Goal: Browse casually

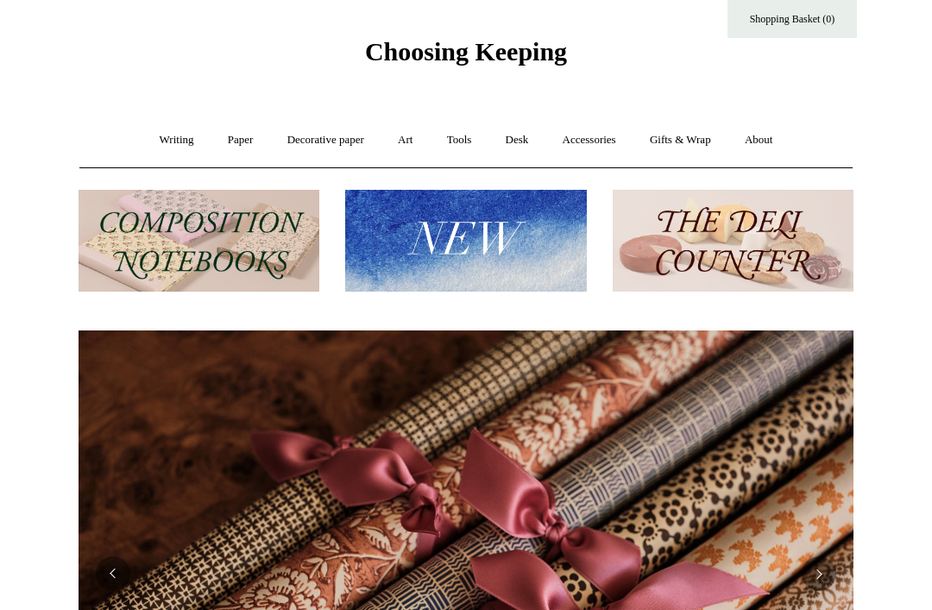
scroll to position [0, 1551]
click at [174, 141] on link "Writing +" at bounding box center [177, 140] width 66 height 46
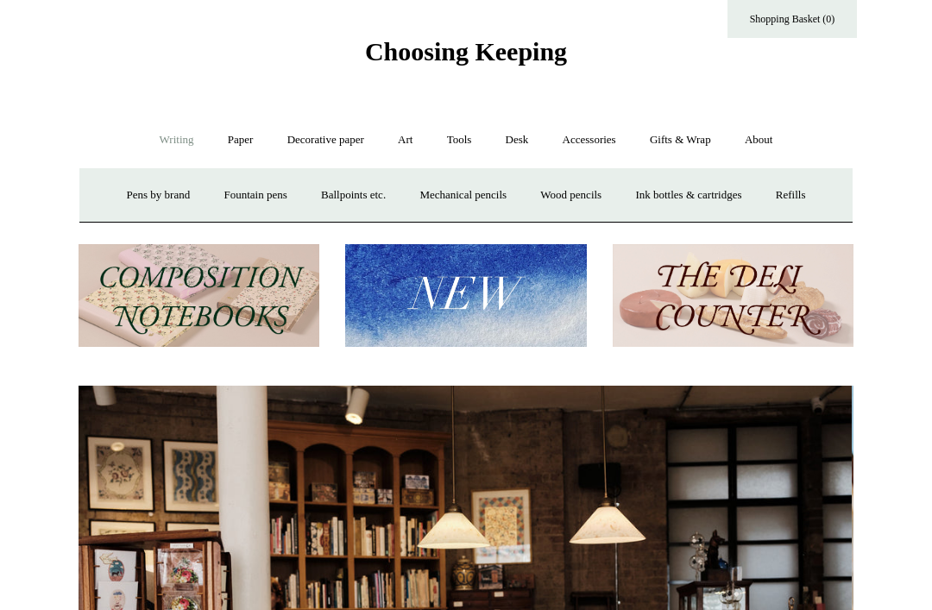
scroll to position [0, 0]
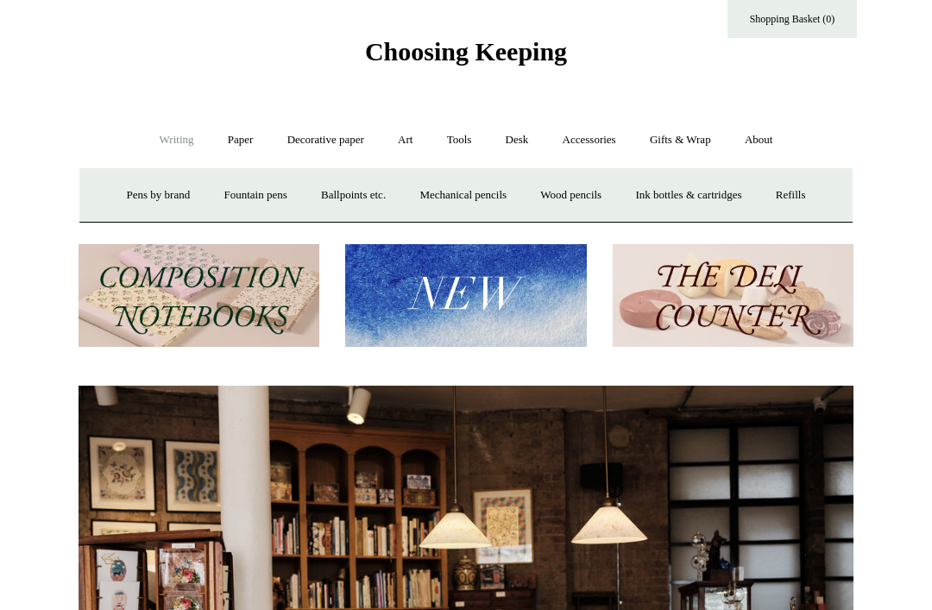
click at [240, 139] on link "Paper +" at bounding box center [240, 140] width 57 height 46
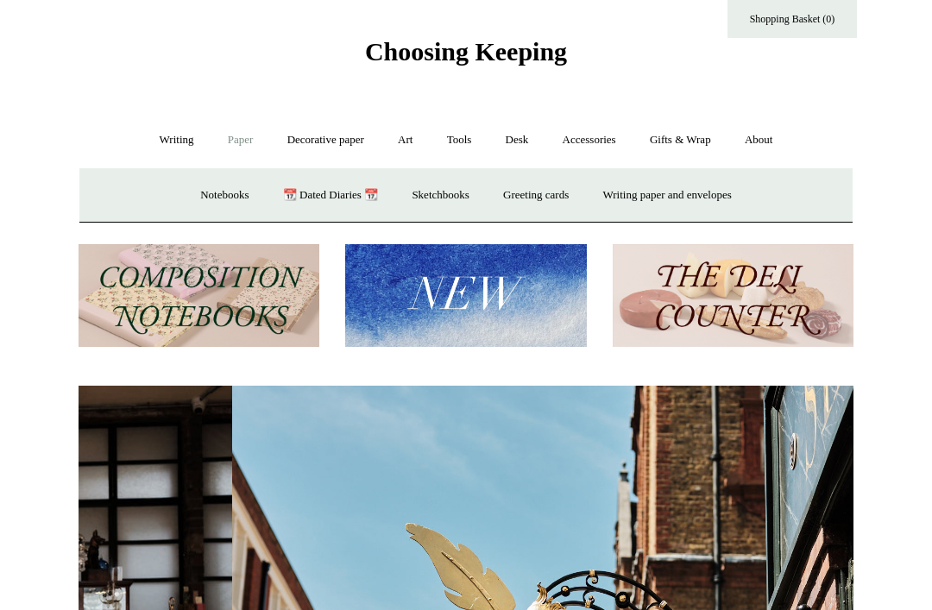
scroll to position [0, 775]
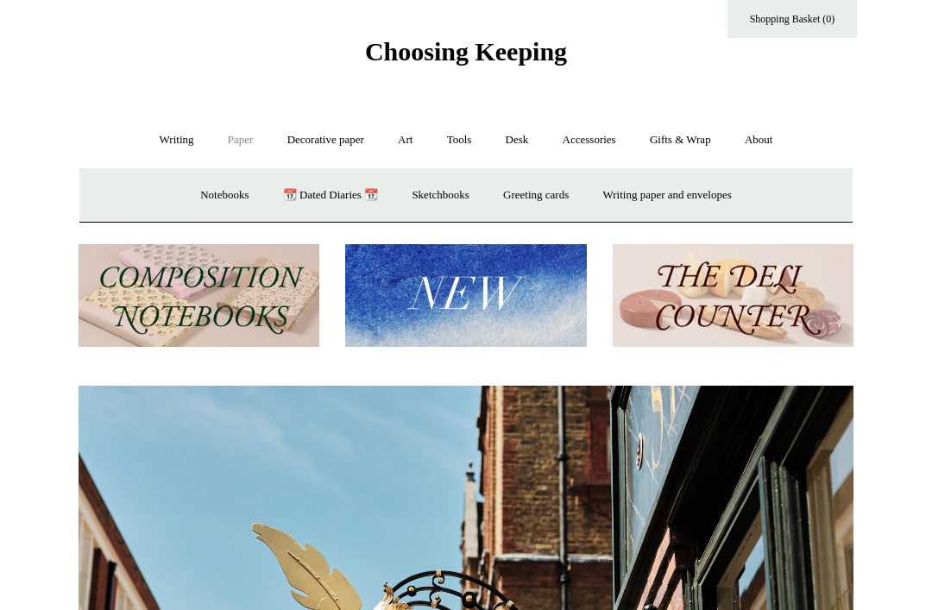
click at [223, 199] on link "Notebooks +" at bounding box center [224, 196] width 79 height 46
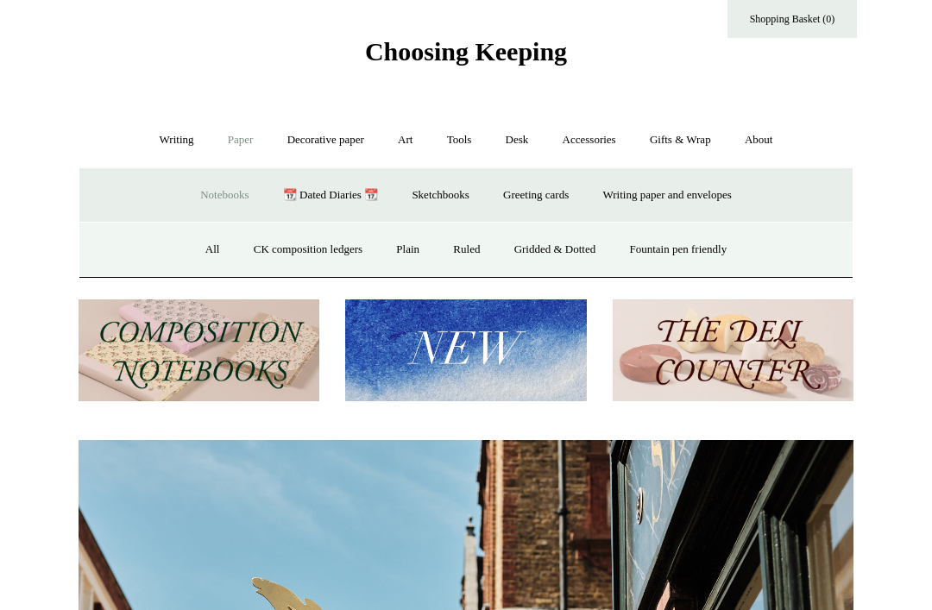
click at [205, 242] on link "All" at bounding box center [213, 250] width 46 height 46
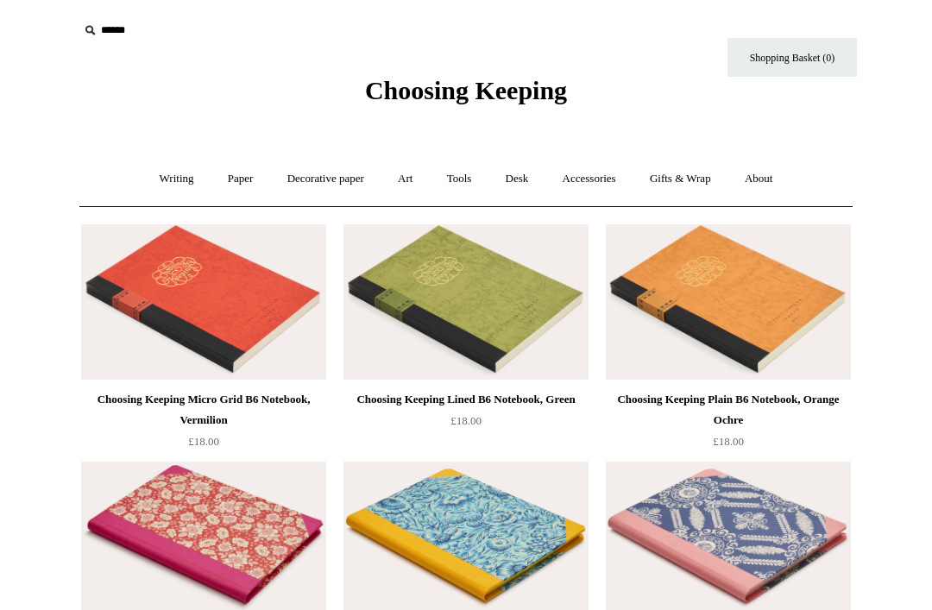
click at [406, 173] on link "Art +" at bounding box center [405, 179] width 46 height 46
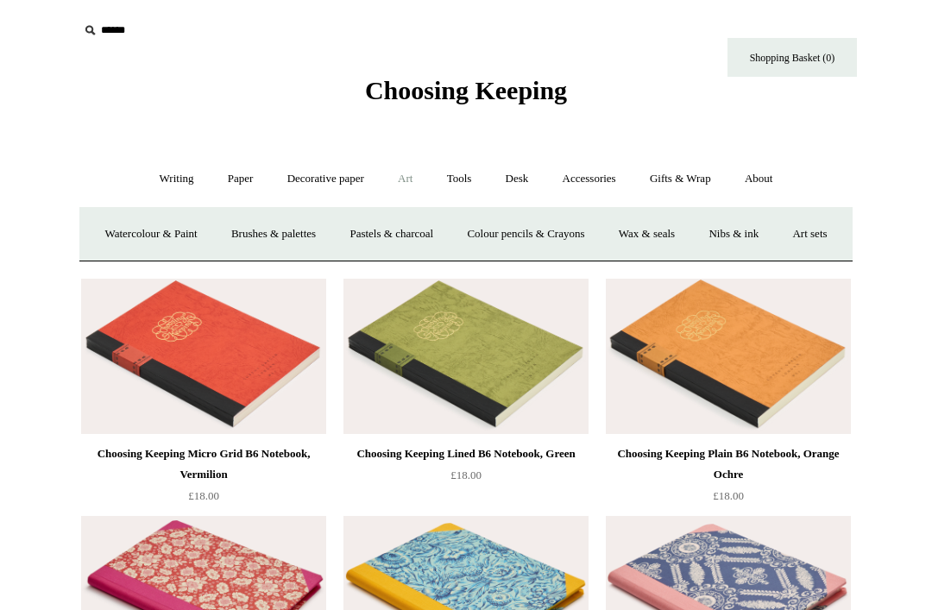
click at [201, 232] on link "Watercolour & Paint" at bounding box center [150, 235] width 123 height 46
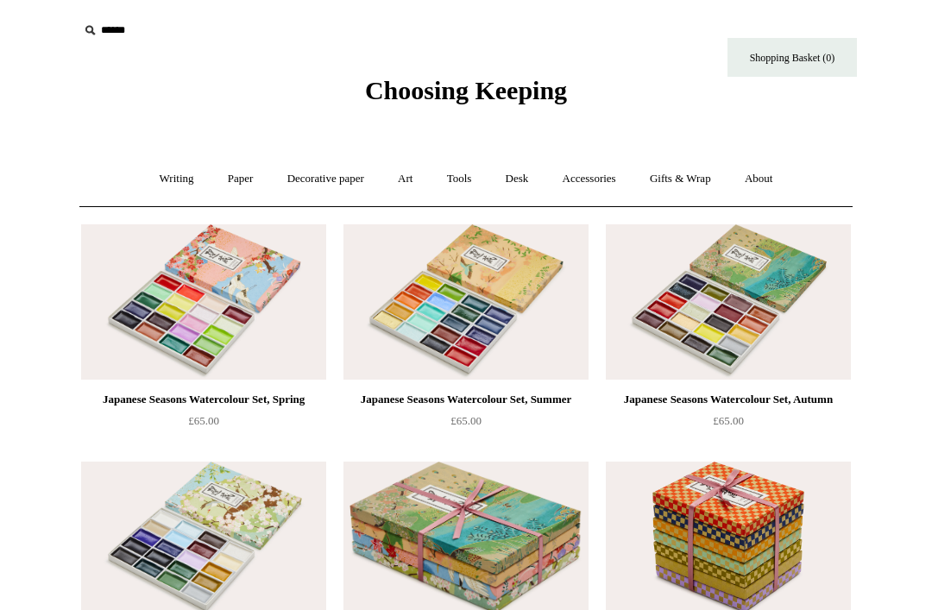
click at [406, 179] on link "Art +" at bounding box center [405, 179] width 46 height 46
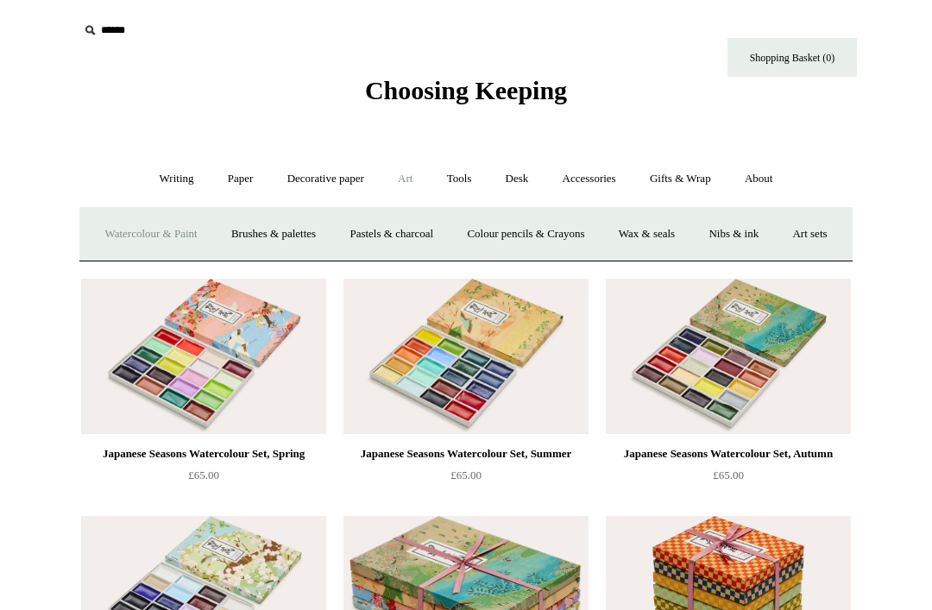
click at [777, 257] on link "Art sets" at bounding box center [810, 235] width 66 height 46
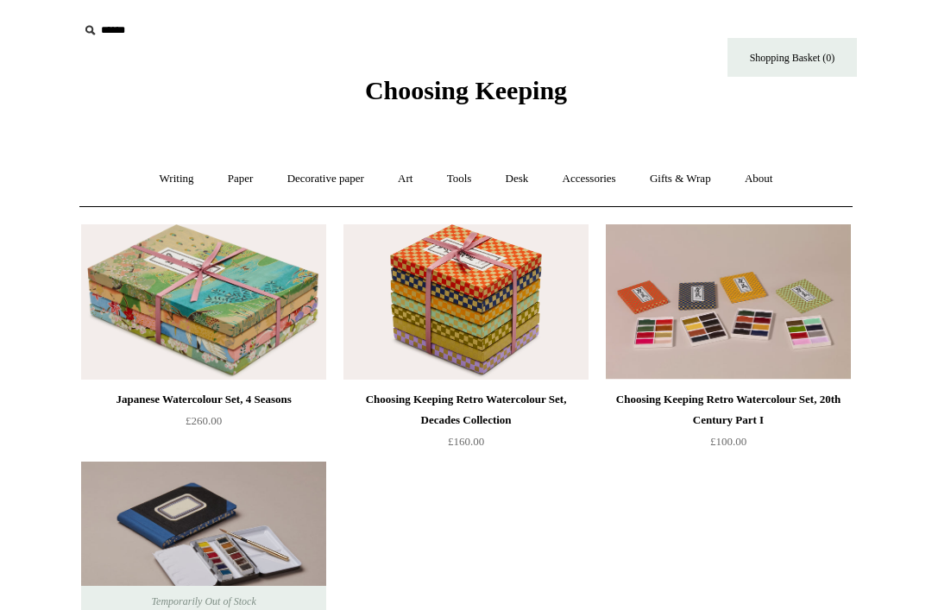
click at [521, 179] on link "Desk +" at bounding box center [517, 179] width 54 height 46
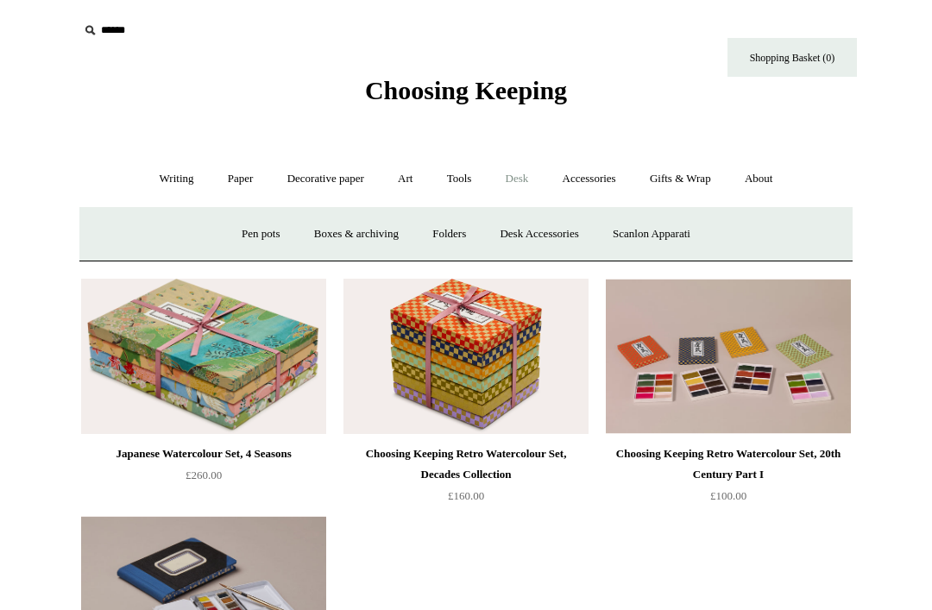
click at [349, 237] on link "Boxes & archiving" at bounding box center [357, 235] width 116 height 46
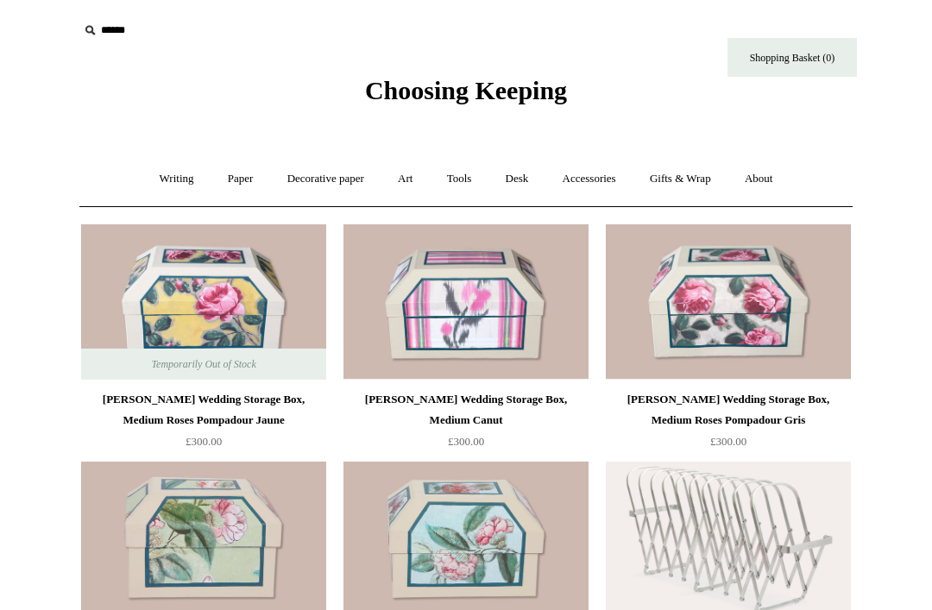
click at [466, 174] on link "Tools +" at bounding box center [460, 179] width 56 height 46
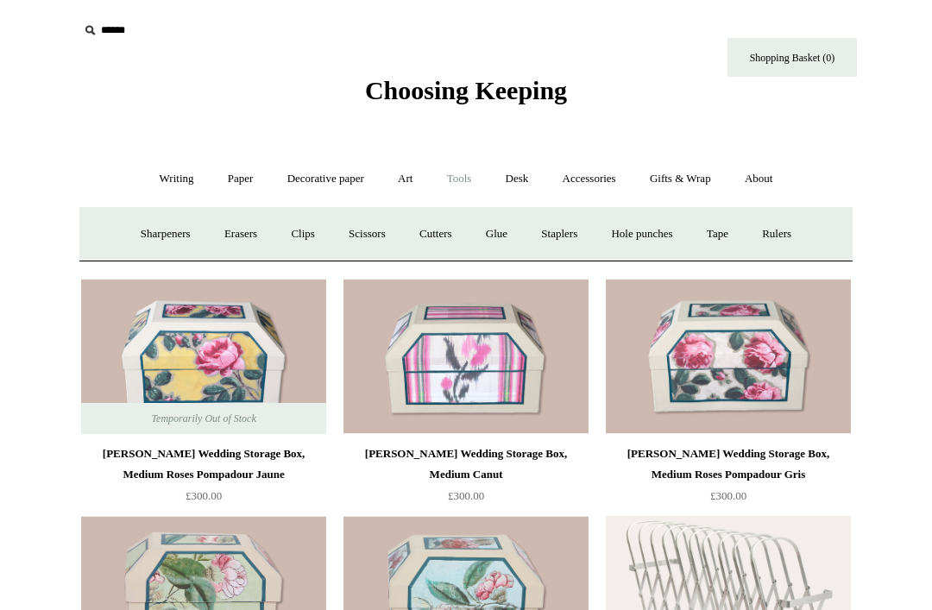
click at [525, 174] on link "Desk +" at bounding box center [517, 179] width 54 height 46
click at [511, 228] on link "Desk Accessories" at bounding box center [539, 235] width 110 height 46
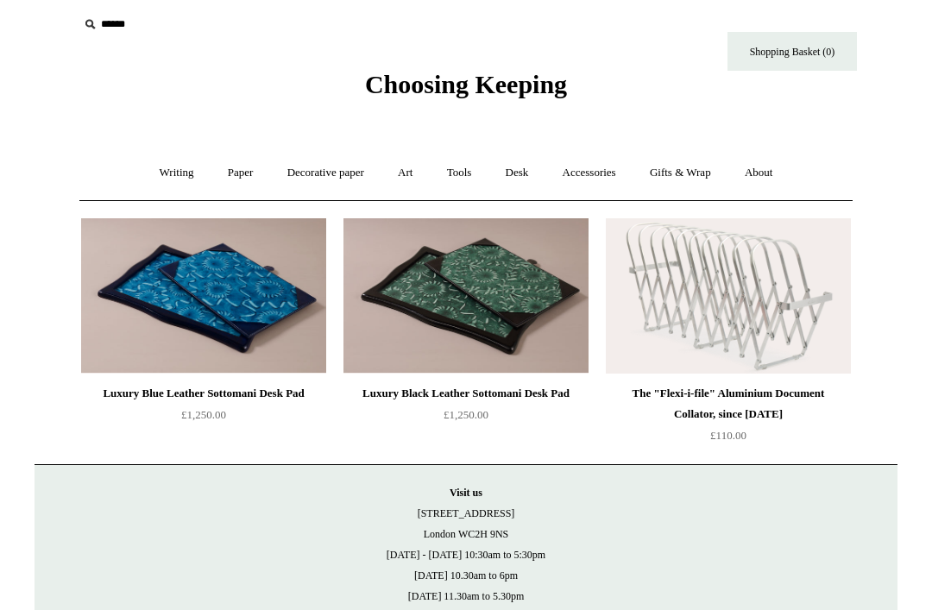
scroll to position [1, 0]
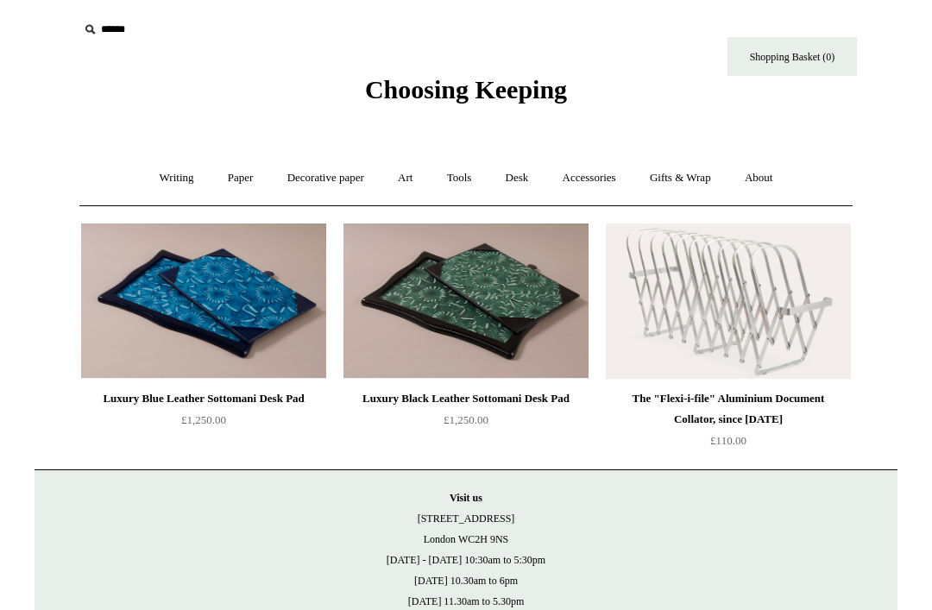
click at [596, 186] on link "Accessories +" at bounding box center [589, 178] width 85 height 46
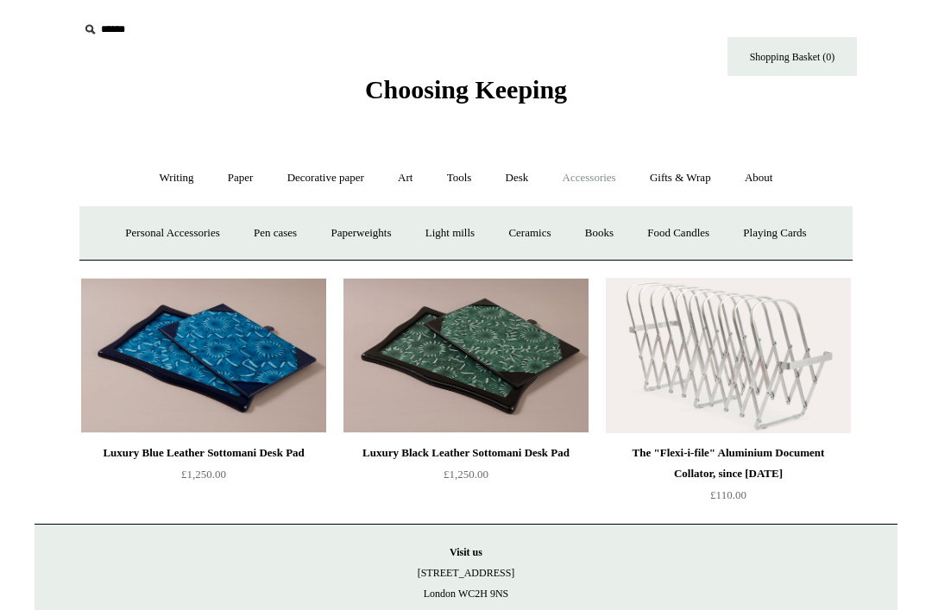
click at [534, 225] on link "Ceramics +" at bounding box center [529, 234] width 73 height 46
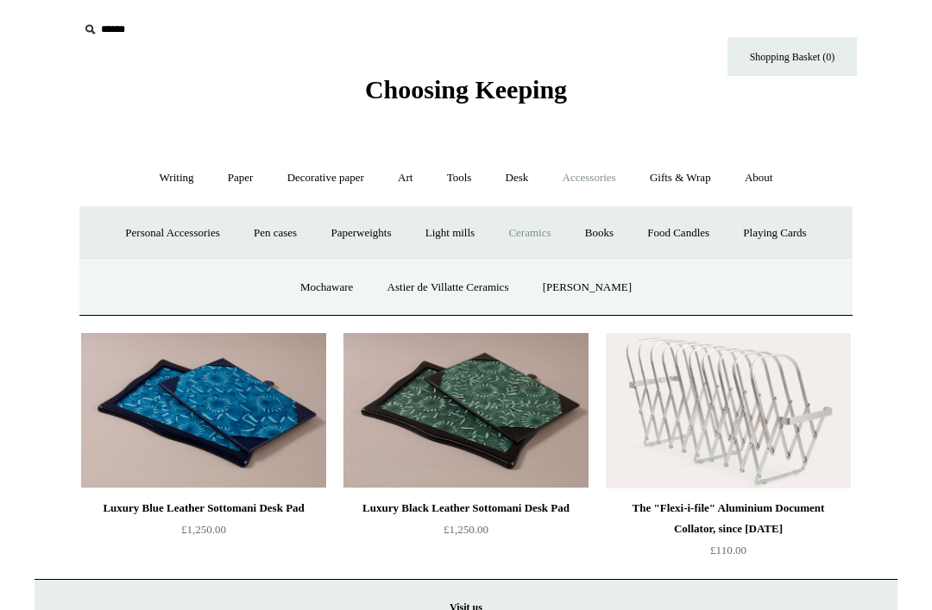
click at [611, 236] on link "Books" at bounding box center [600, 234] width 60 height 46
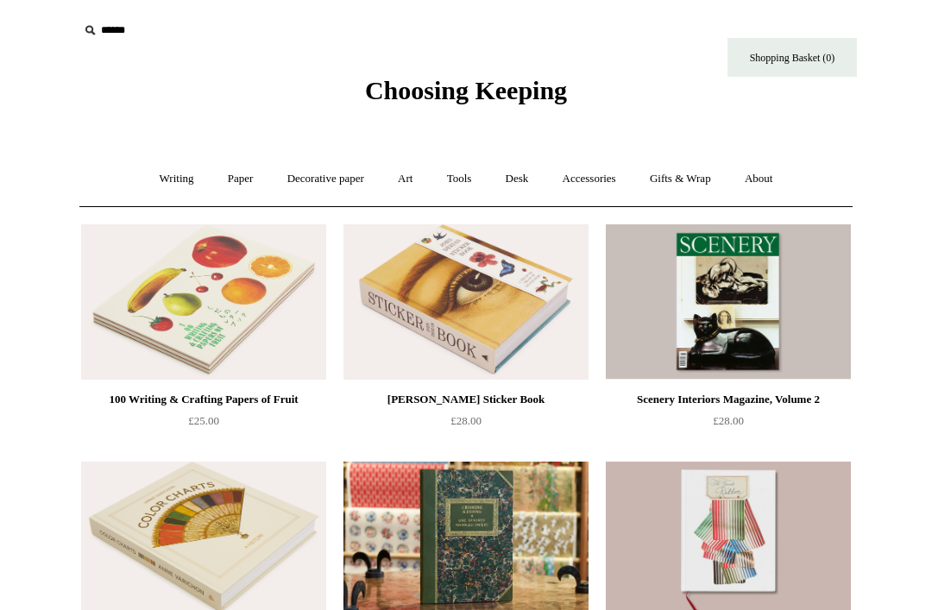
click at [591, 180] on link "Accessories +" at bounding box center [589, 179] width 85 height 46
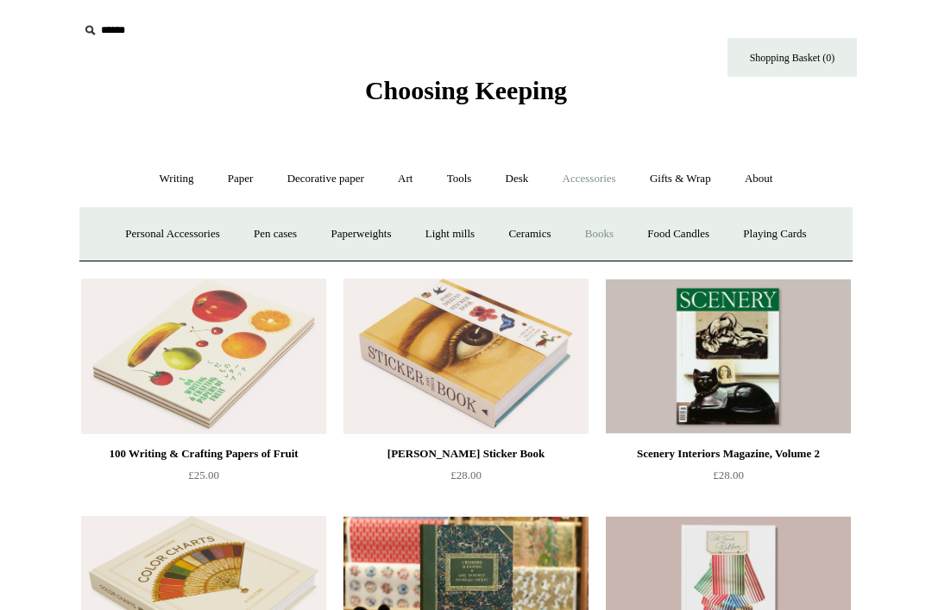
click at [537, 234] on link "Ceramics +" at bounding box center [529, 235] width 73 height 46
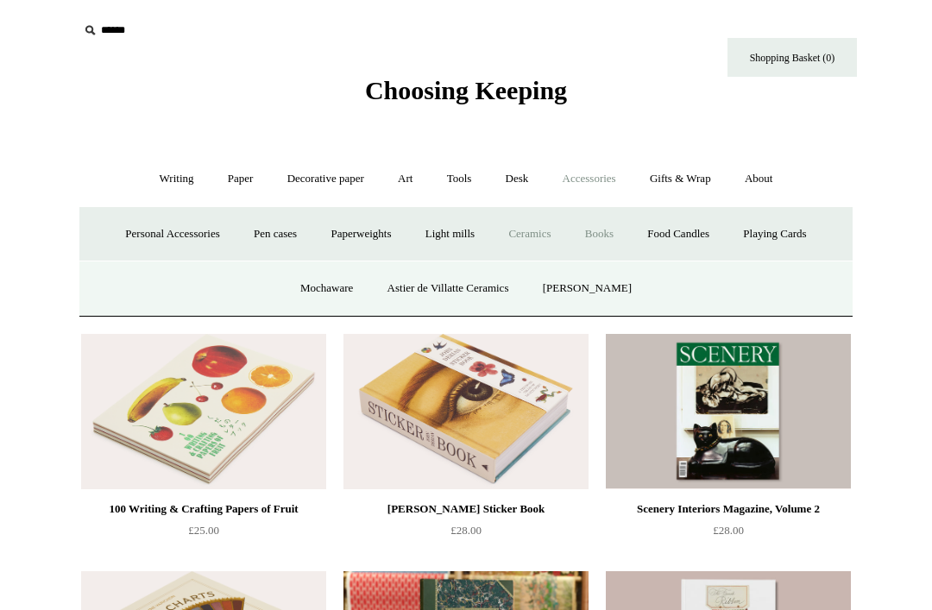
click at [336, 293] on link "Mochaware" at bounding box center [327, 289] width 84 height 46
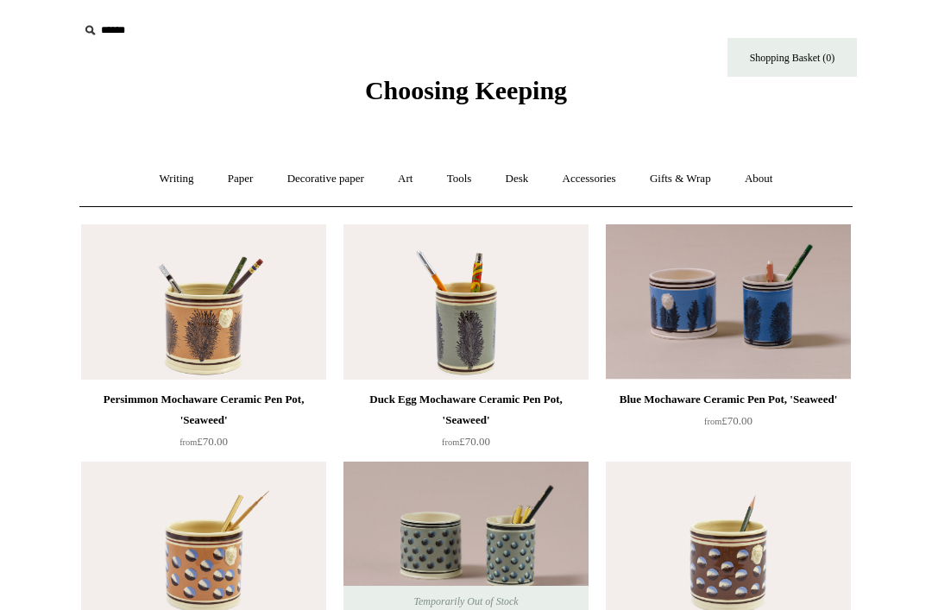
click at [520, 175] on link "Desk +" at bounding box center [517, 179] width 54 height 46
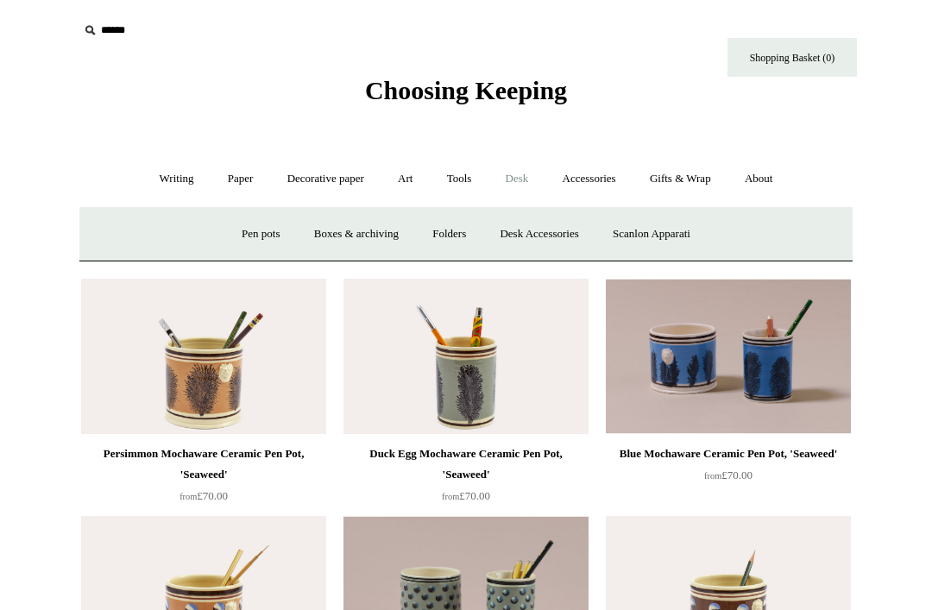
click at [567, 233] on link "Desk Accessories" at bounding box center [539, 235] width 110 height 46
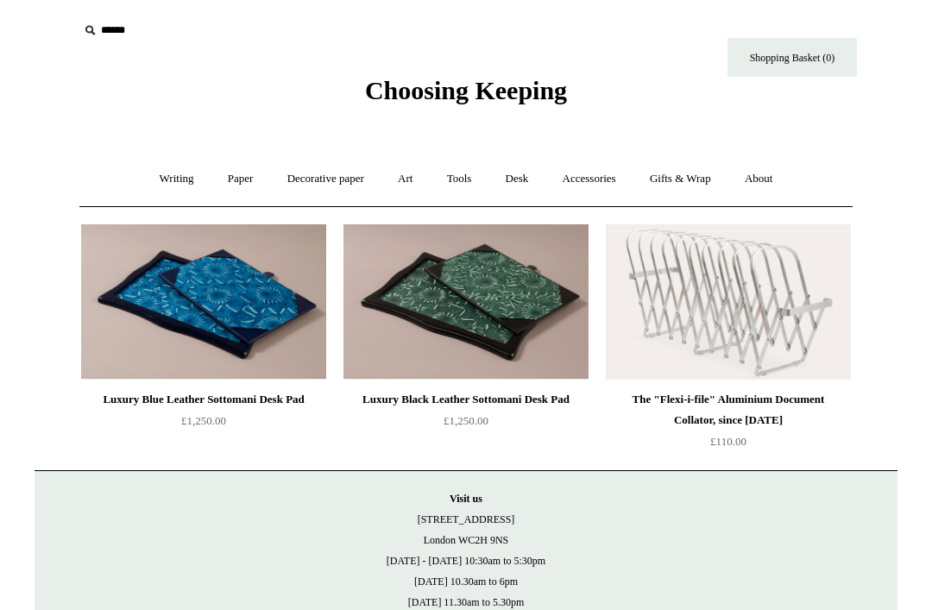
click at [515, 175] on link "Desk +" at bounding box center [517, 179] width 54 height 46
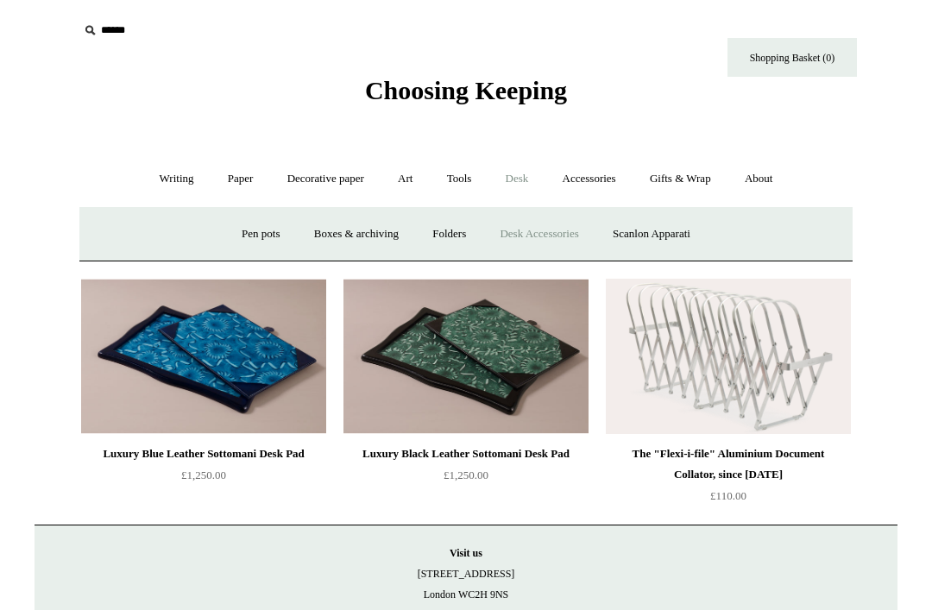
click at [599, 177] on link "Accessories +" at bounding box center [589, 179] width 85 height 46
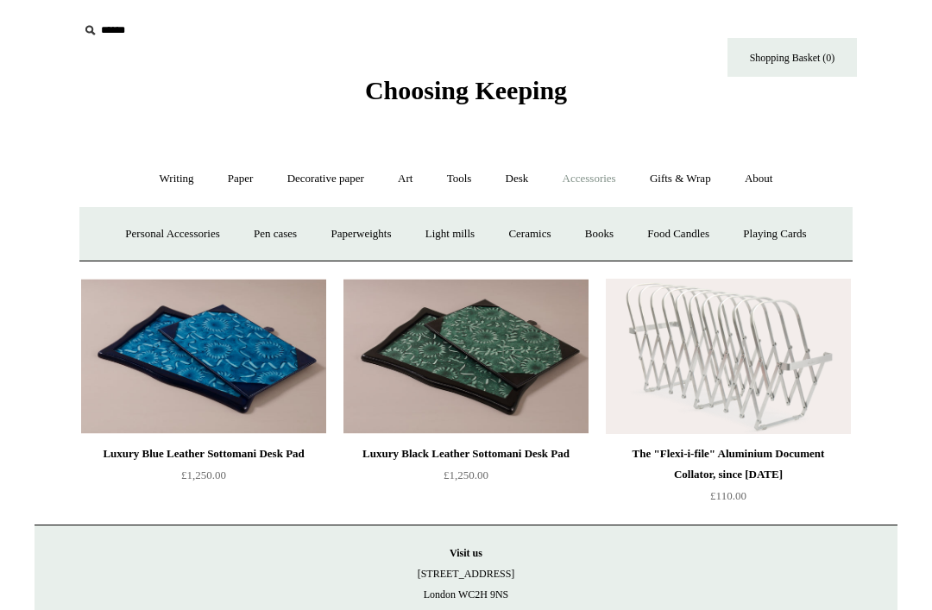
click at [535, 231] on link "Ceramics +" at bounding box center [529, 235] width 73 height 46
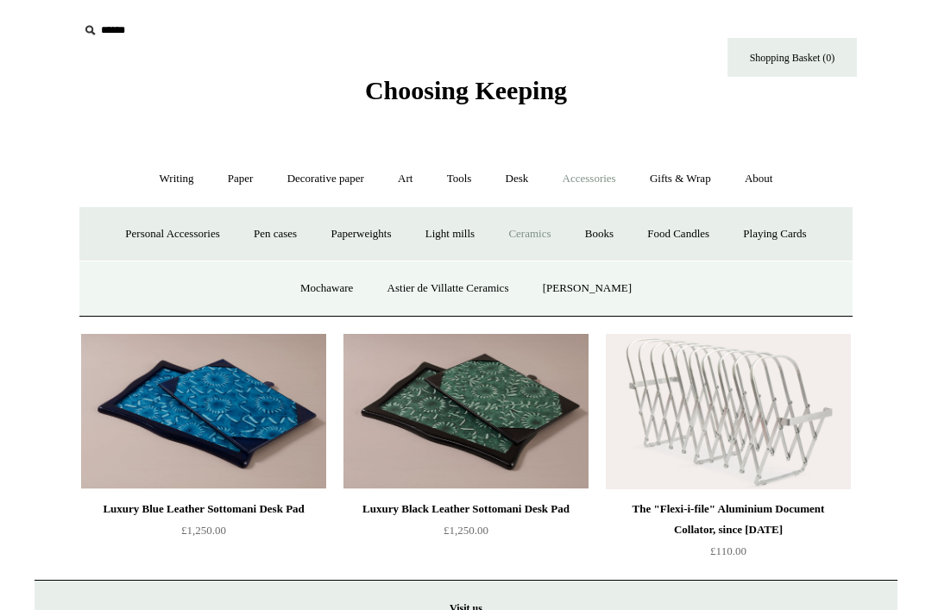
click at [474, 281] on link "Astier de Villatte Ceramics" at bounding box center [448, 289] width 153 height 46
